Goal: Transaction & Acquisition: Obtain resource

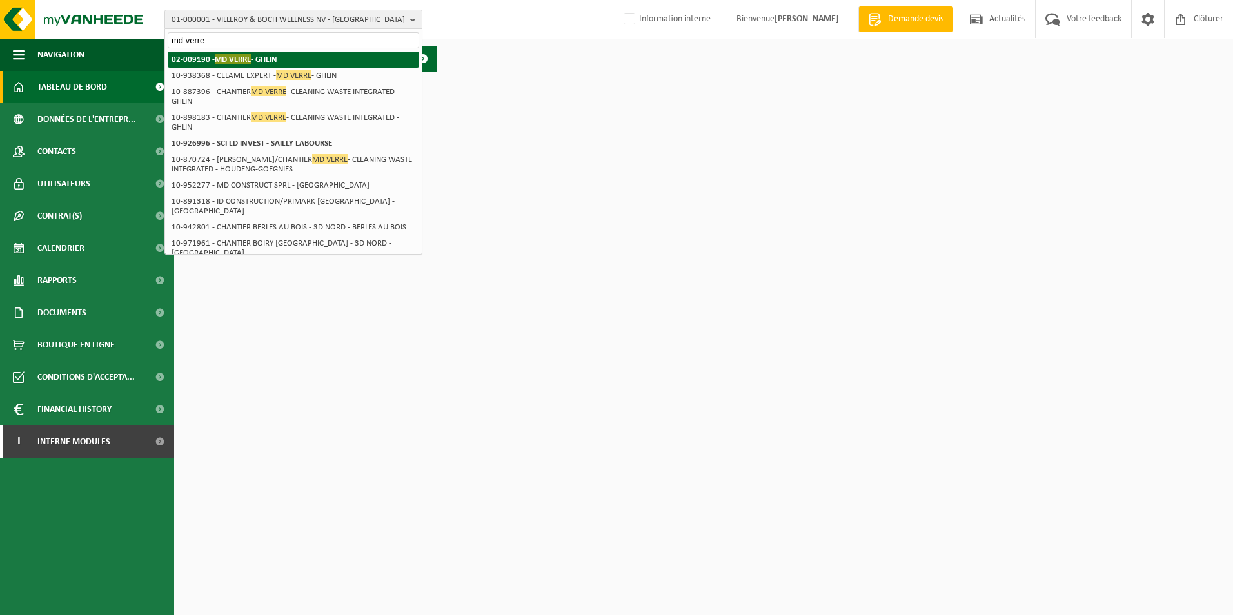
type input "md verre"
click at [249, 60] on span "MD VERRE" at bounding box center [233, 59] width 36 height 10
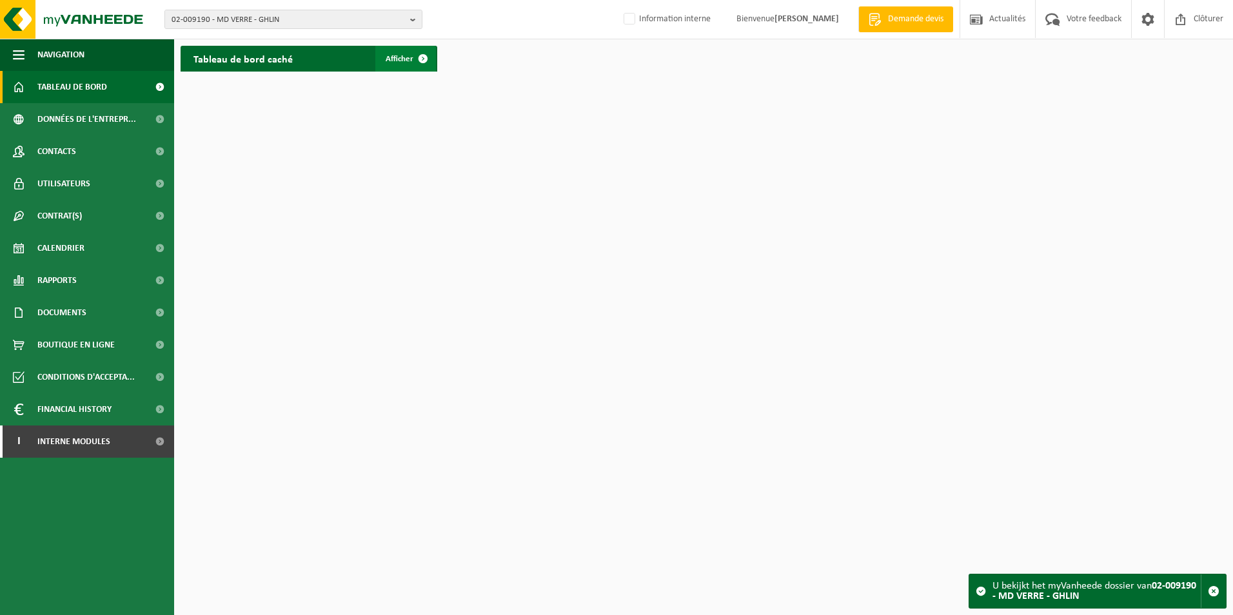
click at [392, 63] on span "Afficher" at bounding box center [400, 59] width 28 height 8
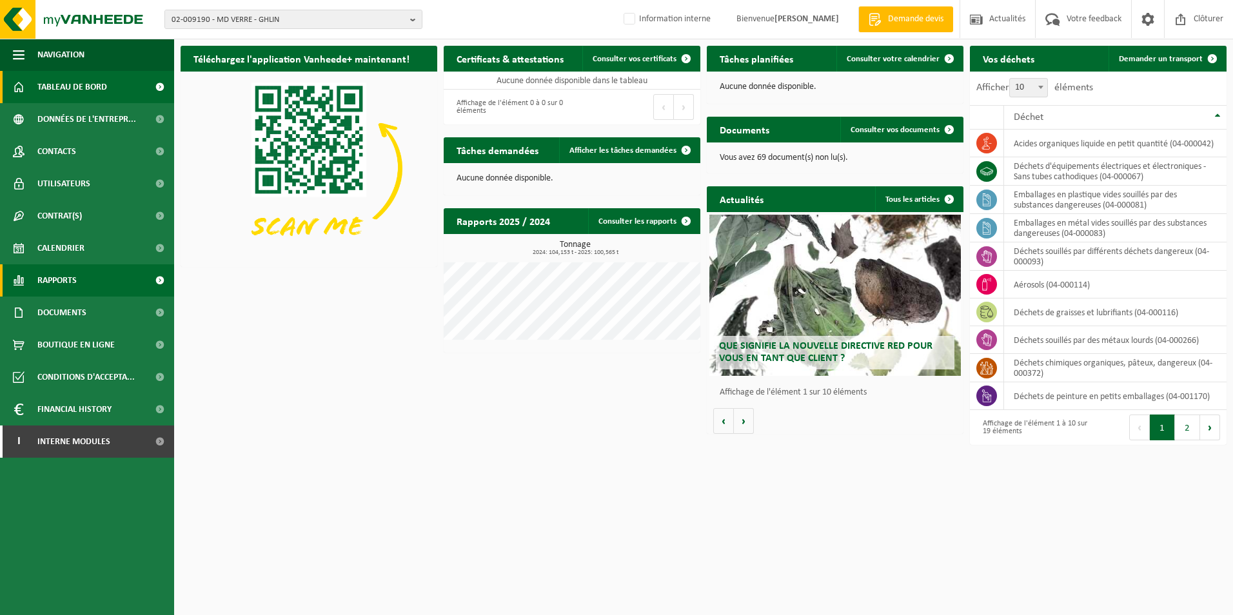
click at [62, 287] on span "Rapports" at bounding box center [56, 280] width 39 height 32
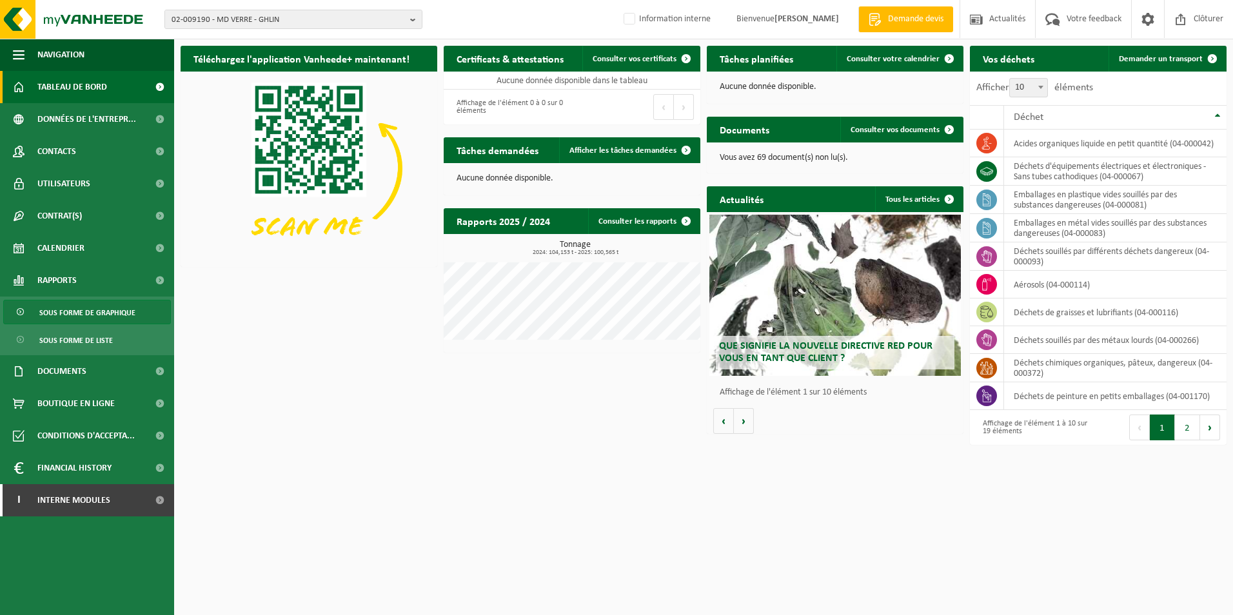
click at [71, 317] on span "Sous forme de graphique" at bounding box center [87, 313] width 96 height 25
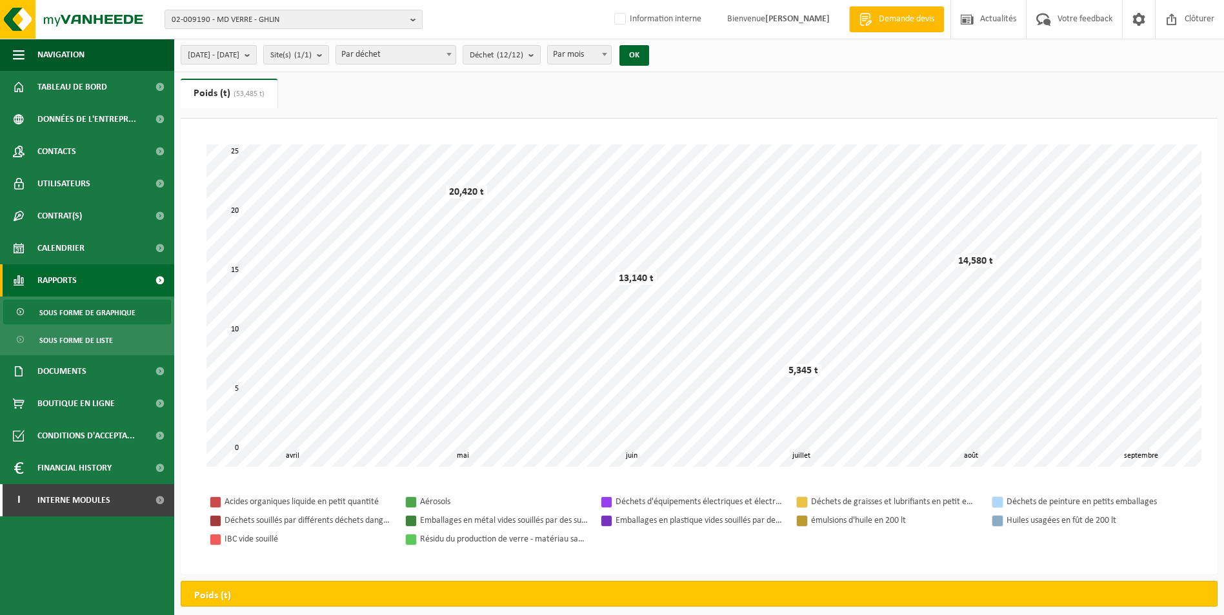
click at [239, 57] on span "2025-04-01 - 2025-09-26" at bounding box center [214, 55] width 52 height 19
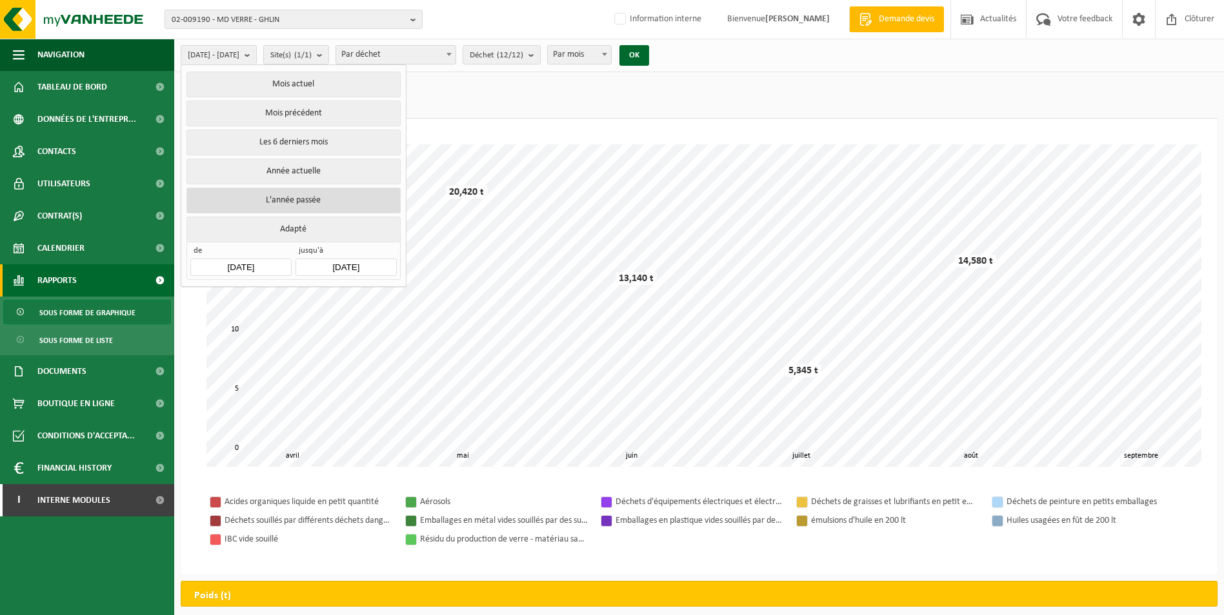
click at [288, 193] on button "L'année passée" at bounding box center [293, 201] width 214 height 26
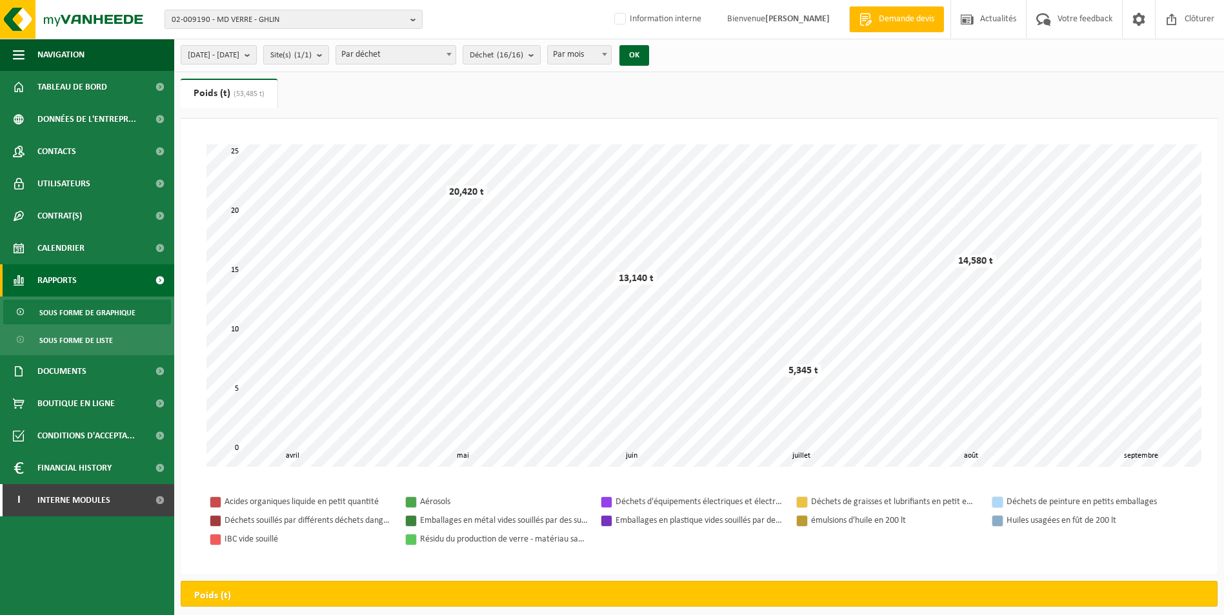
click at [239, 52] on span "2024-01-01 - 2024-12-31" at bounding box center [214, 55] width 52 height 19
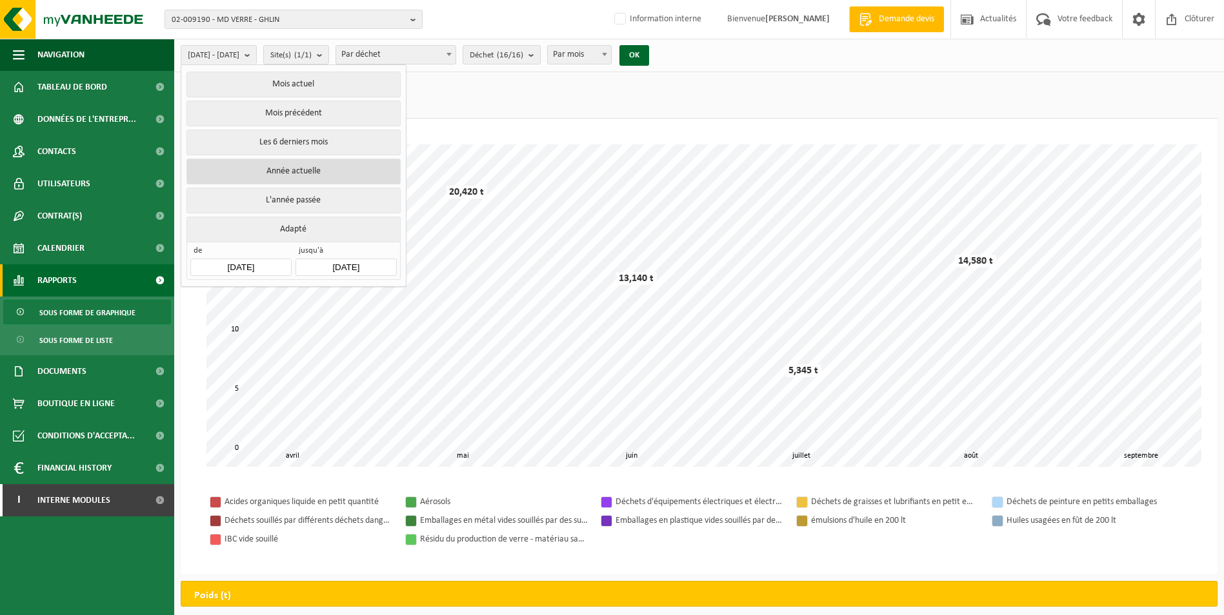
click at [252, 171] on button "Année actuelle" at bounding box center [293, 172] width 214 height 26
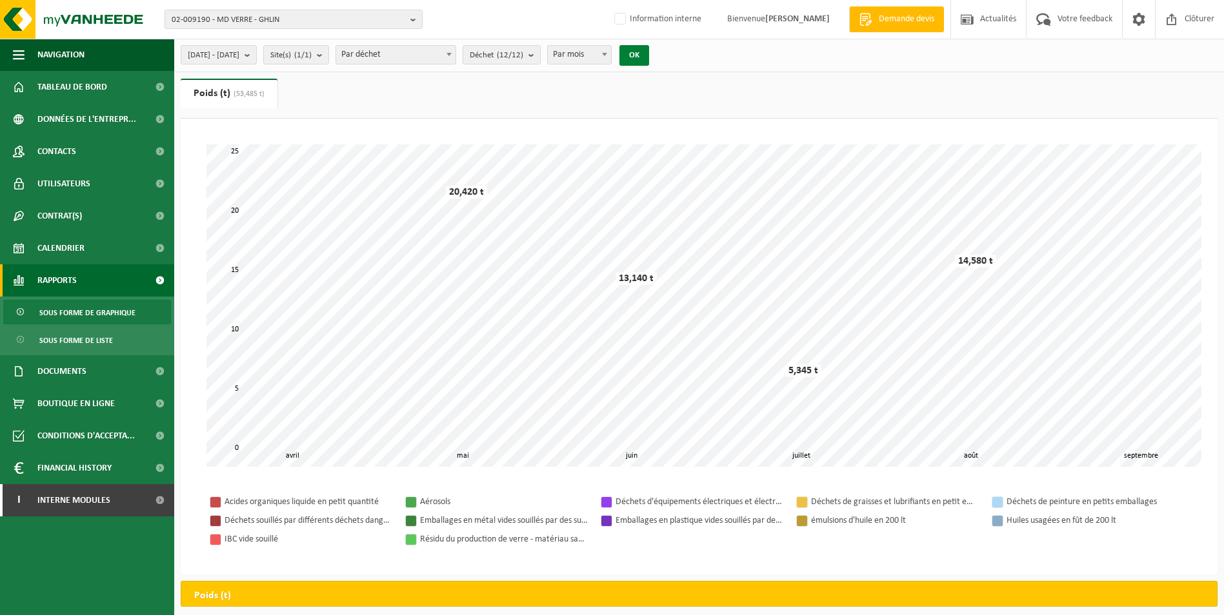
click at [649, 55] on button "OK" at bounding box center [634, 55] width 30 height 21
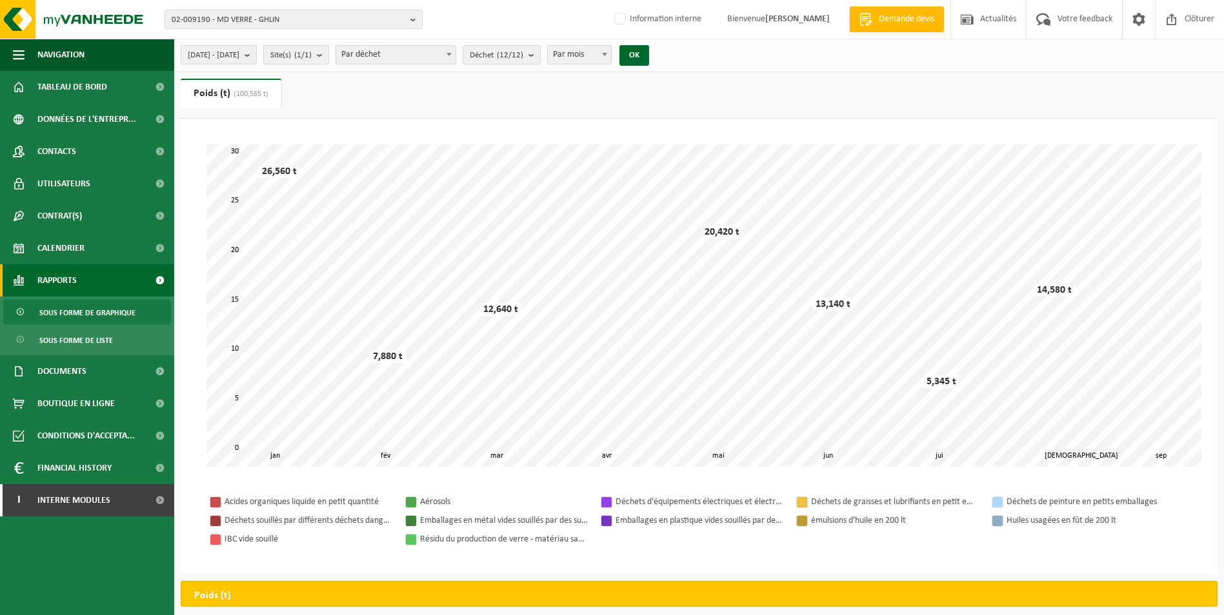
click at [239, 63] on span "2025-01-01 - 2025-09-26" at bounding box center [214, 55] width 52 height 19
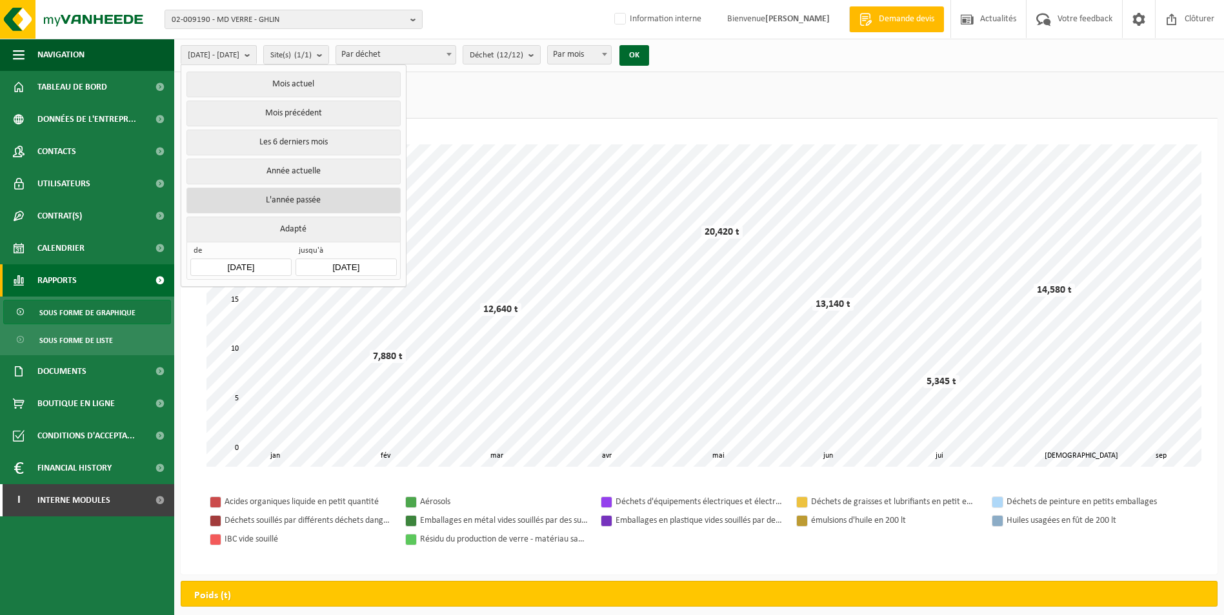
click at [283, 190] on button "L'année passée" at bounding box center [293, 201] width 214 height 26
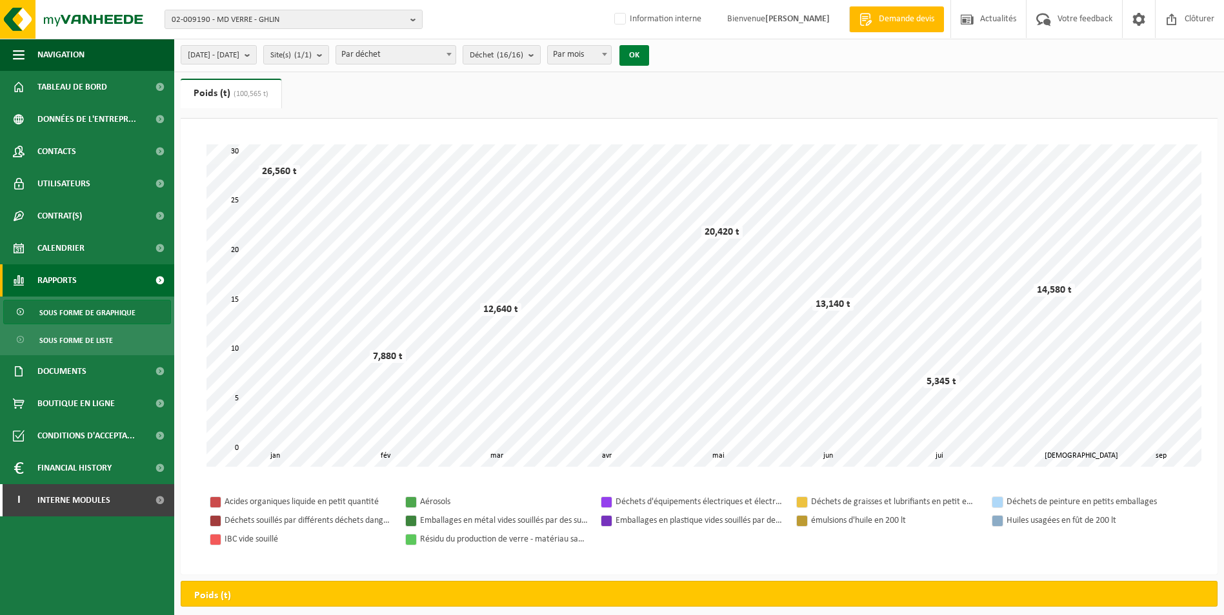
click at [649, 57] on button "OK" at bounding box center [634, 55] width 30 height 21
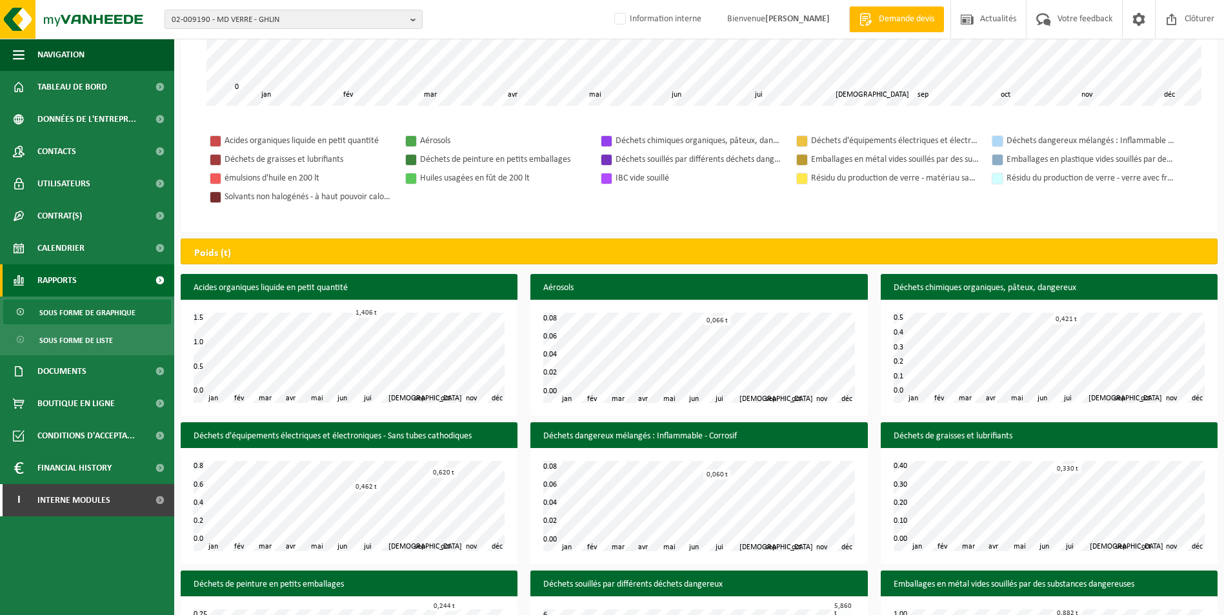
scroll to position [387, 0]
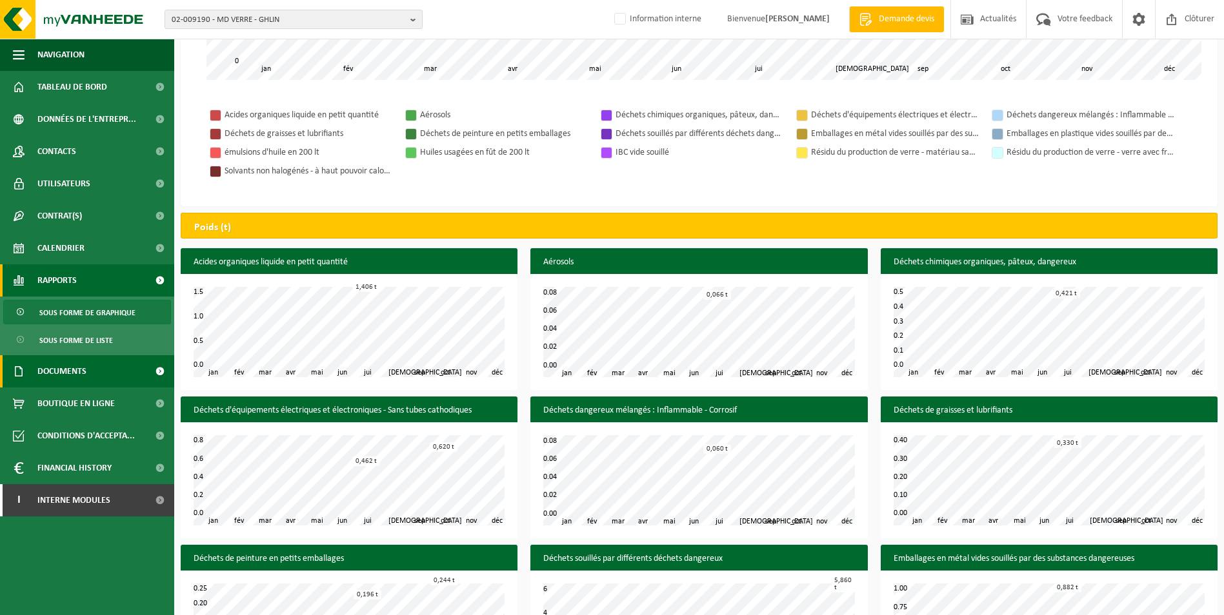
click at [63, 371] on span "Documents" at bounding box center [61, 371] width 49 height 32
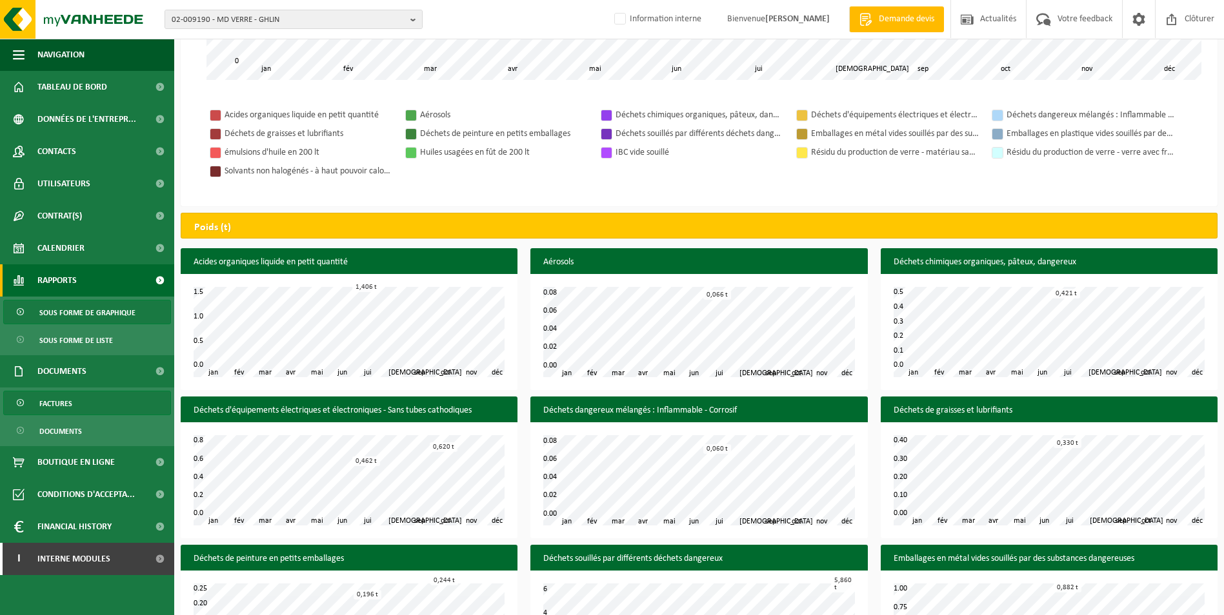
click at [74, 405] on link "Factures" at bounding box center [87, 403] width 168 height 25
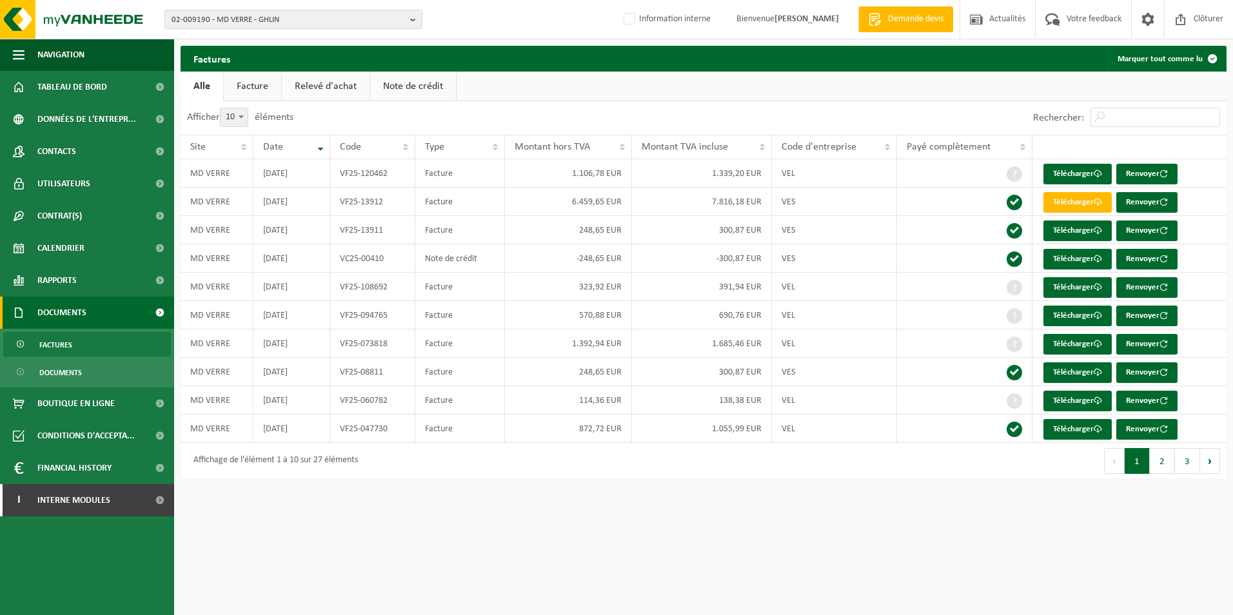
click at [1104, 546] on html "02-009190 - MD VERRE - GHLIN 02-009190 - MD VERRE - GHLIN Information interne B…" at bounding box center [616, 307] width 1233 height 615
click at [1164, 462] on button "2" at bounding box center [1162, 461] width 25 height 26
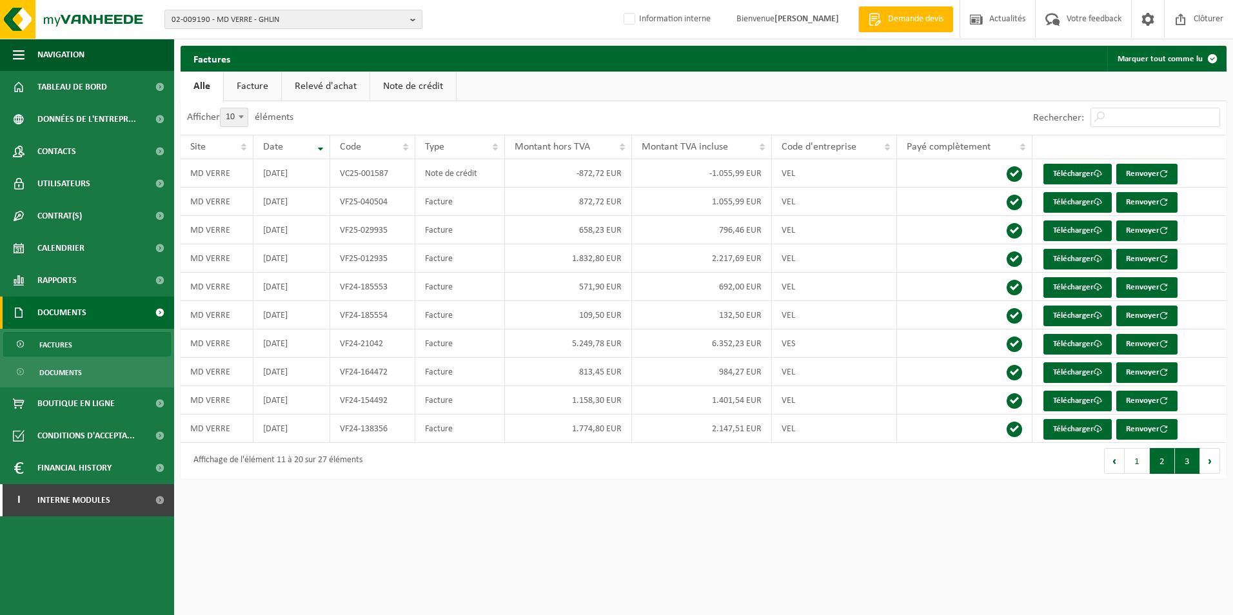
click at [1181, 464] on button "3" at bounding box center [1187, 461] width 25 height 26
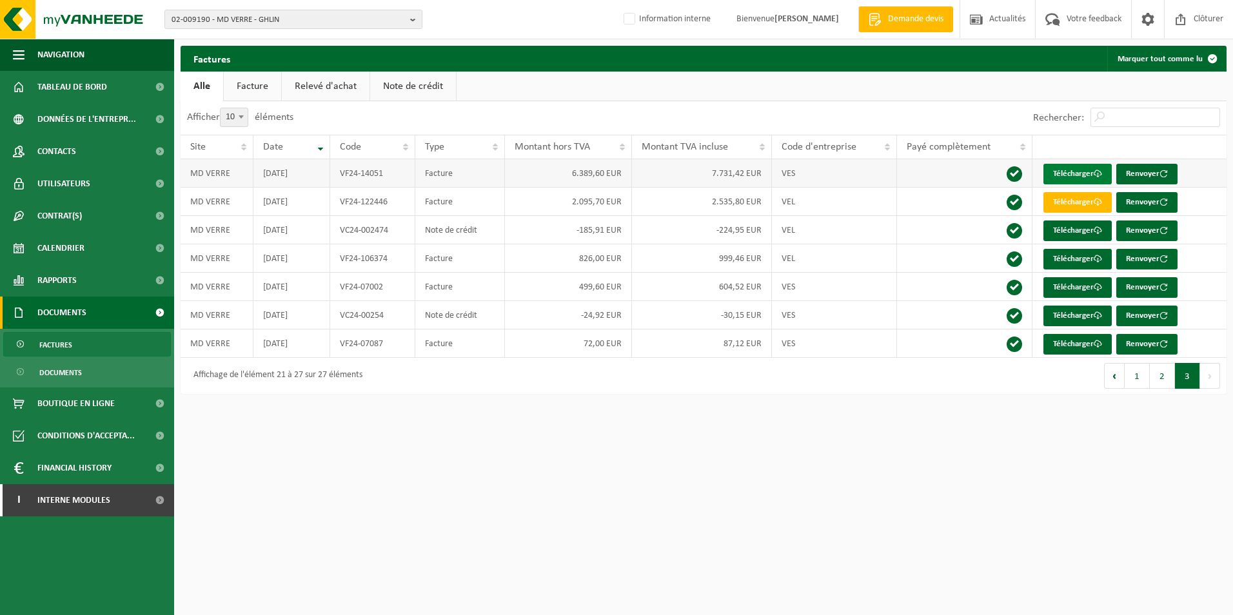
click at [1091, 181] on link "Télécharger" at bounding box center [1078, 174] width 68 height 21
click at [287, 16] on span "02-009190 - MD VERRE - GHLIN" at bounding box center [288, 19] width 233 height 19
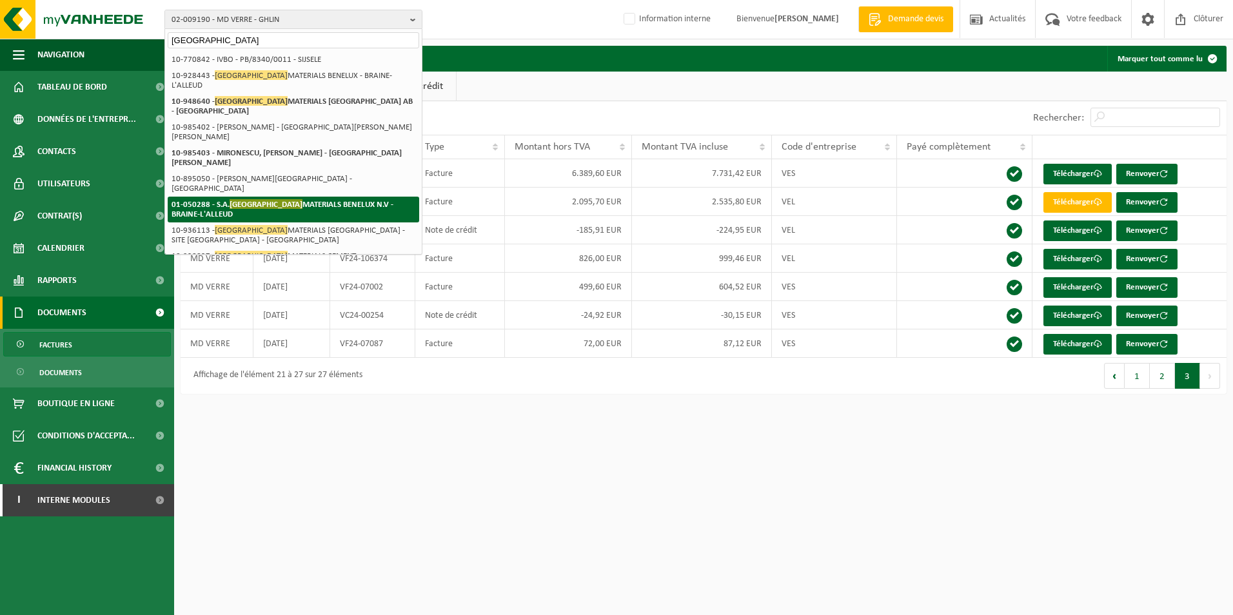
type input "heidelberg"
click at [331, 199] on strong "01-050288 - S.A. HEIDELBERG MATERIALS BENELUX N.V - BRAINE-L'ALLEUD" at bounding box center [283, 208] width 222 height 19
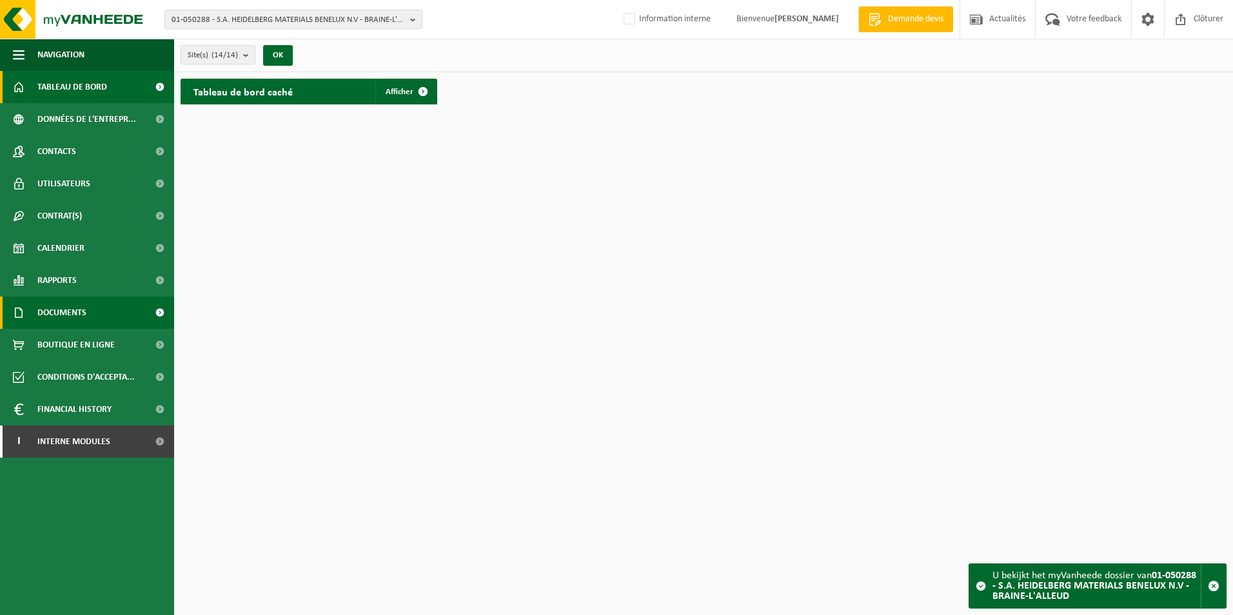
click at [80, 307] on span "Documents" at bounding box center [61, 313] width 49 height 32
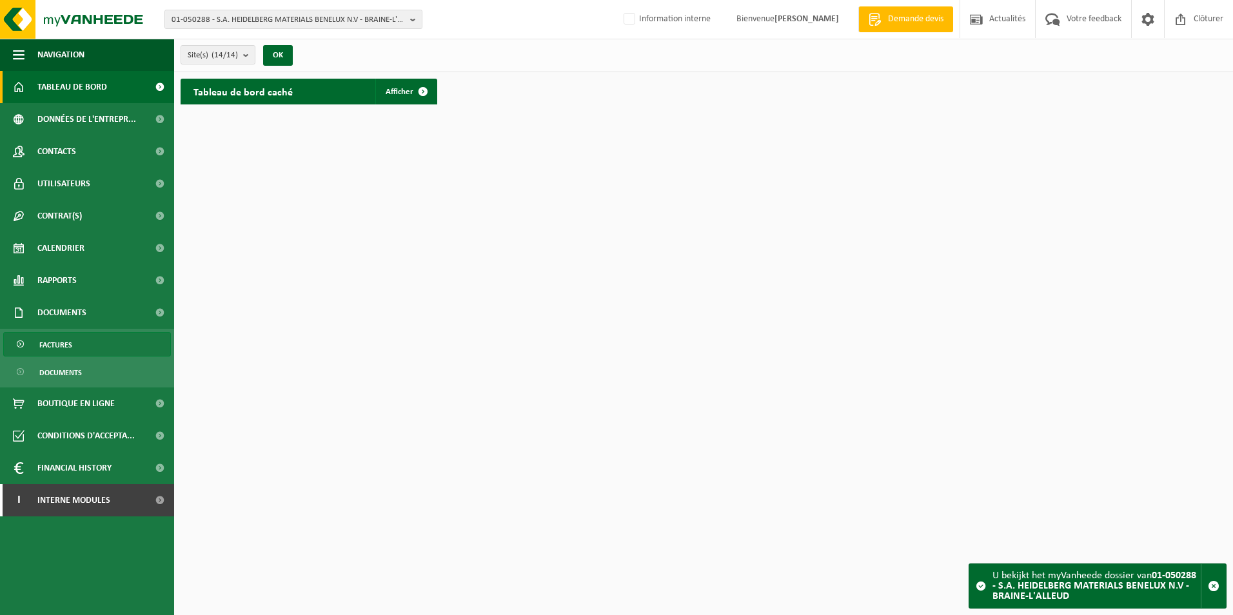
click at [86, 341] on link "Factures" at bounding box center [87, 344] width 168 height 25
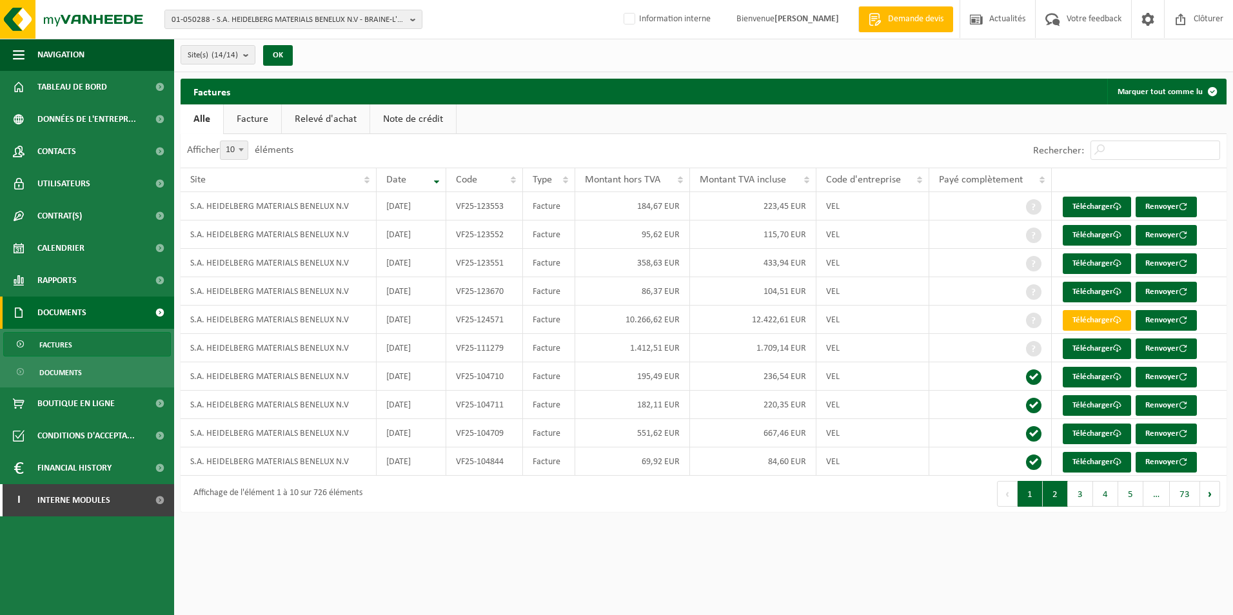
click at [1058, 500] on button "2" at bounding box center [1055, 494] width 25 height 26
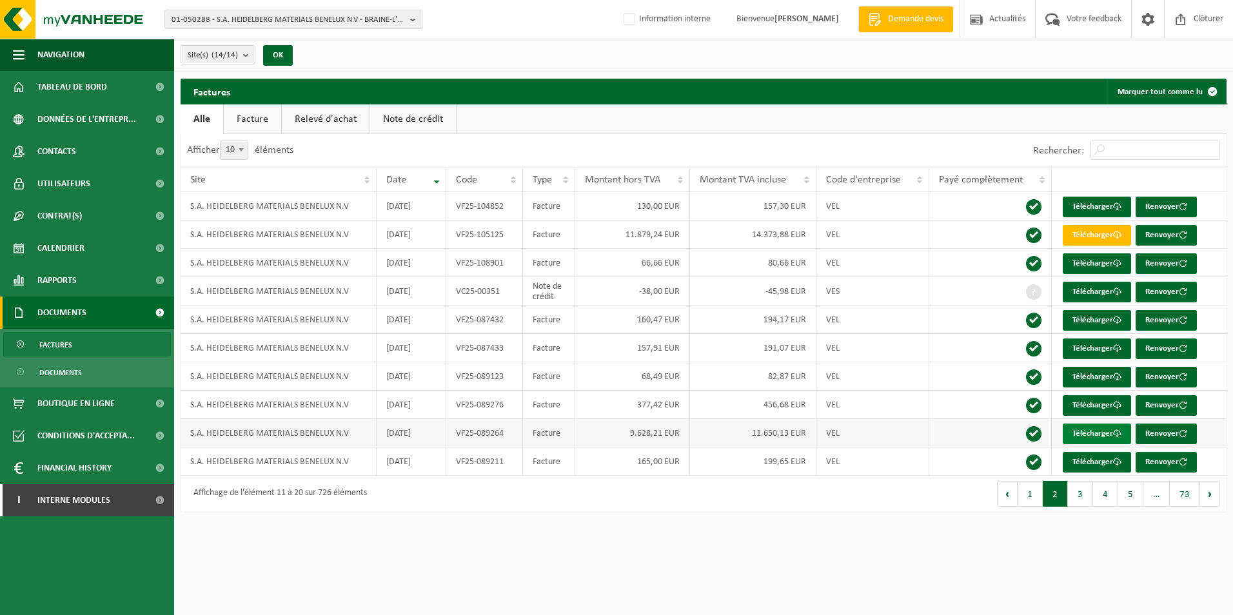
click at [1078, 432] on link "Télécharger" at bounding box center [1097, 434] width 68 height 21
click at [1088, 432] on link "Télécharger" at bounding box center [1097, 434] width 68 height 21
click at [1079, 500] on button "3" at bounding box center [1080, 494] width 25 height 26
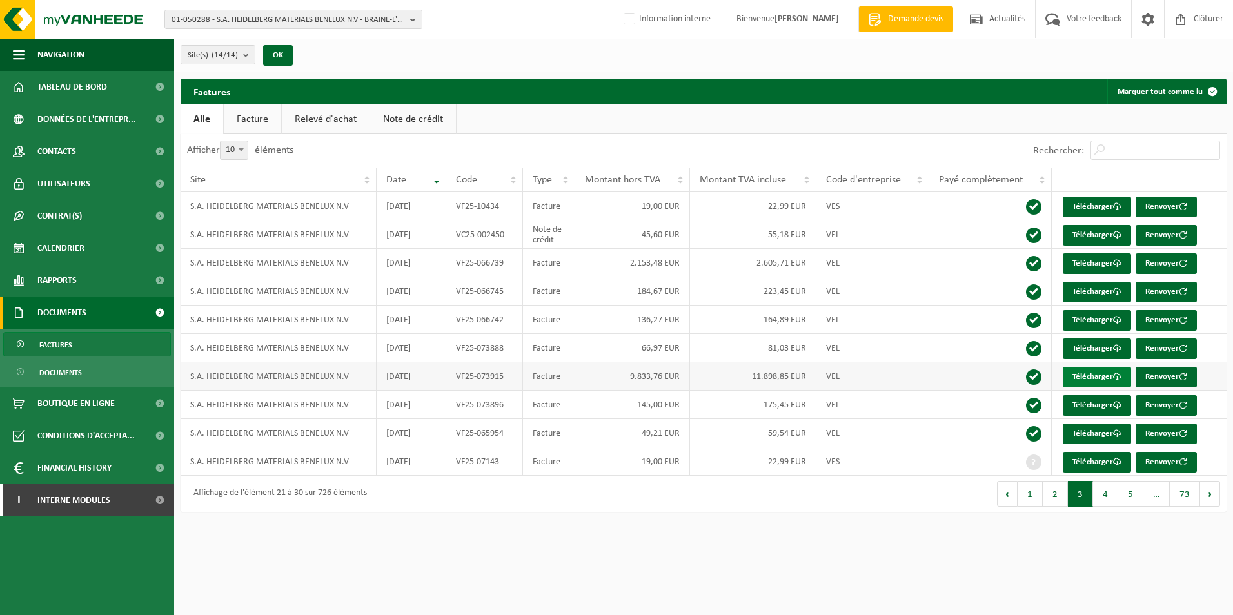
click at [1070, 377] on link "Télécharger" at bounding box center [1097, 377] width 68 height 21
